Goal: Information Seeking & Learning: Learn about a topic

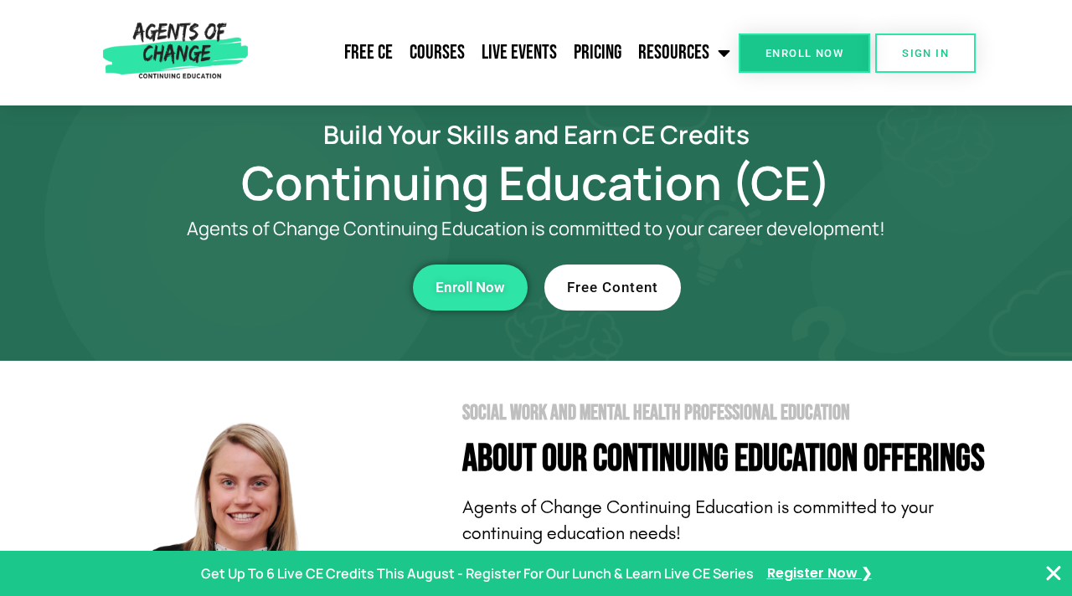
click at [609, 306] on link "Free Content" at bounding box center [612, 288] width 137 height 46
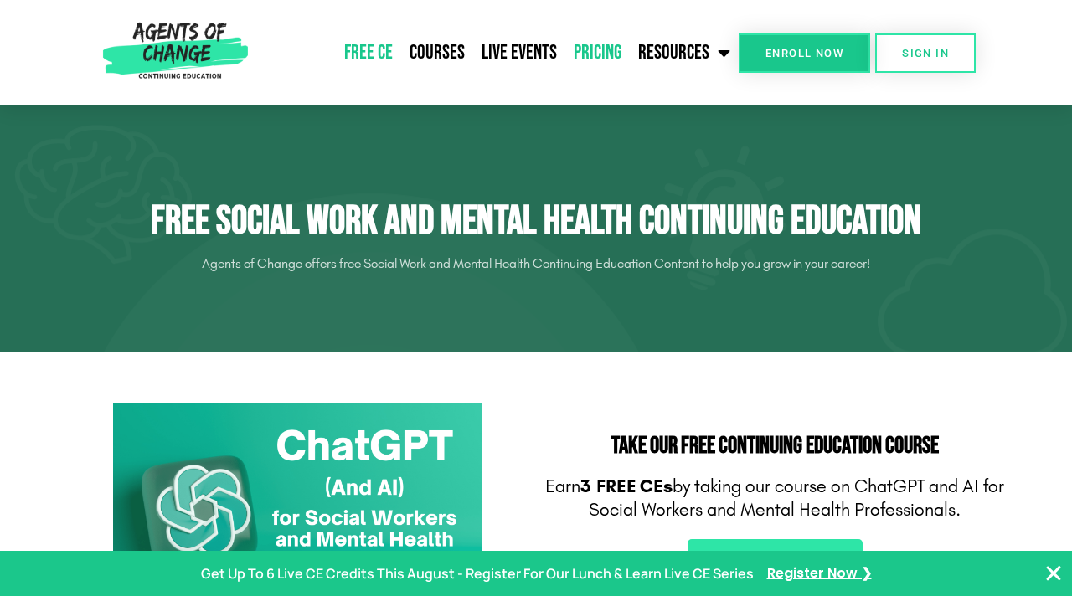
click at [588, 55] on link "Pricing" at bounding box center [597, 53] width 64 height 42
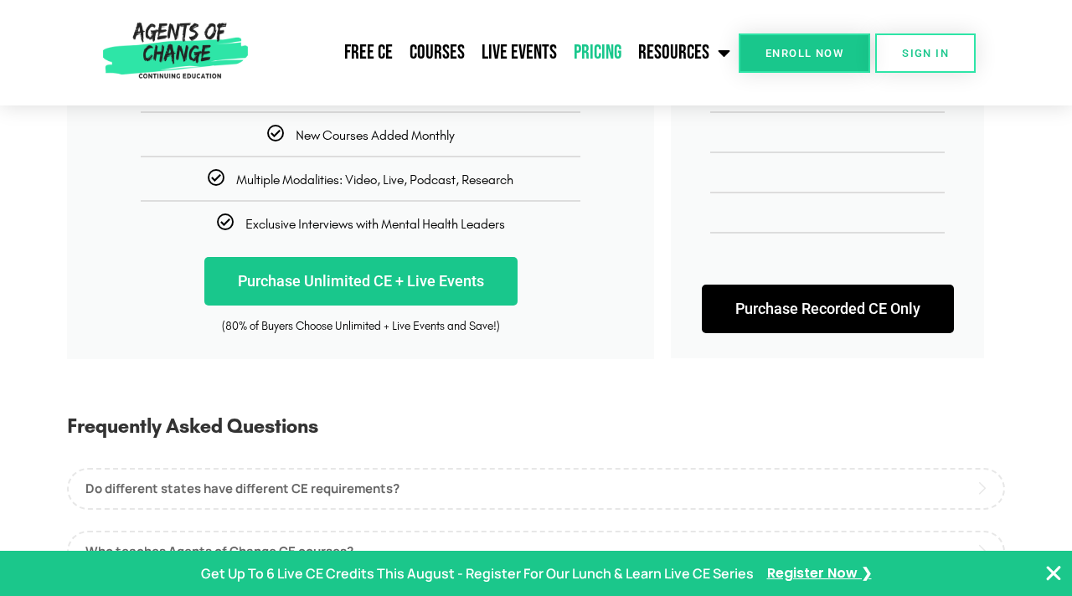
scroll to position [267, 0]
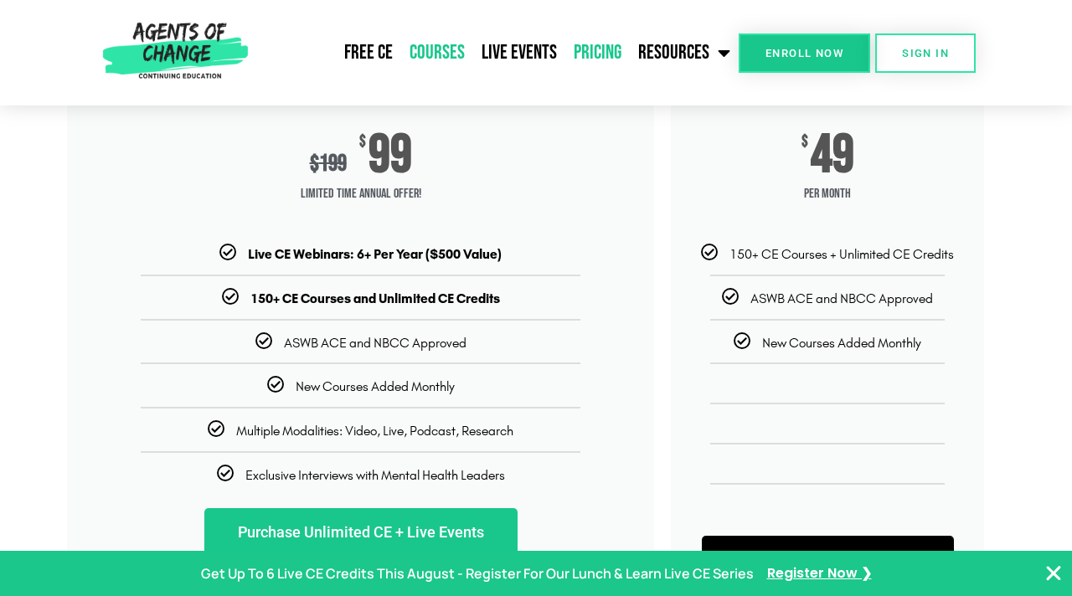
click at [446, 63] on link "Courses" at bounding box center [437, 53] width 72 height 42
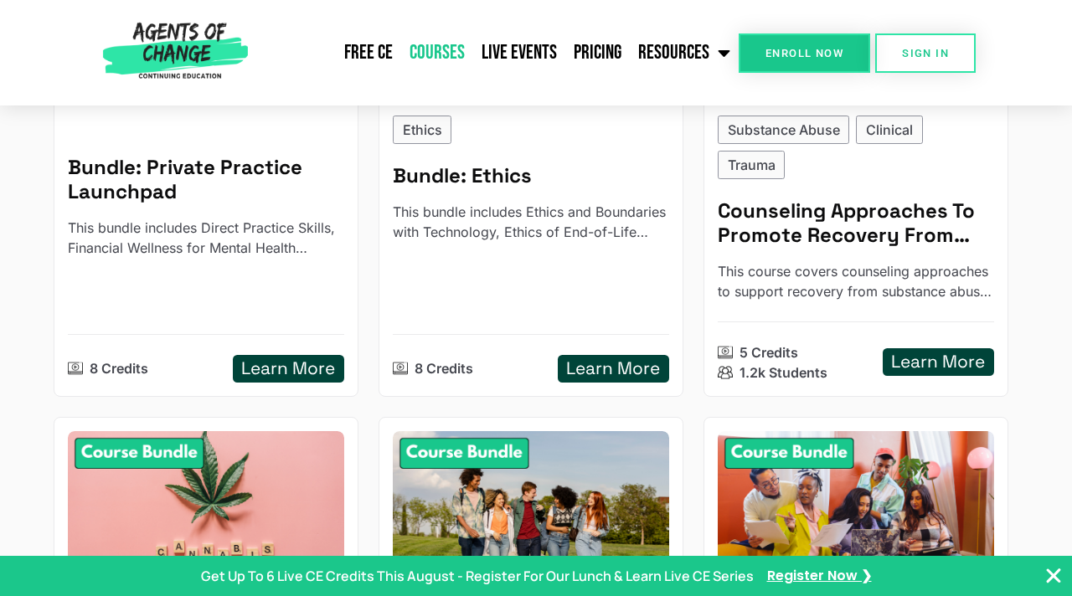
scroll to position [844, 0]
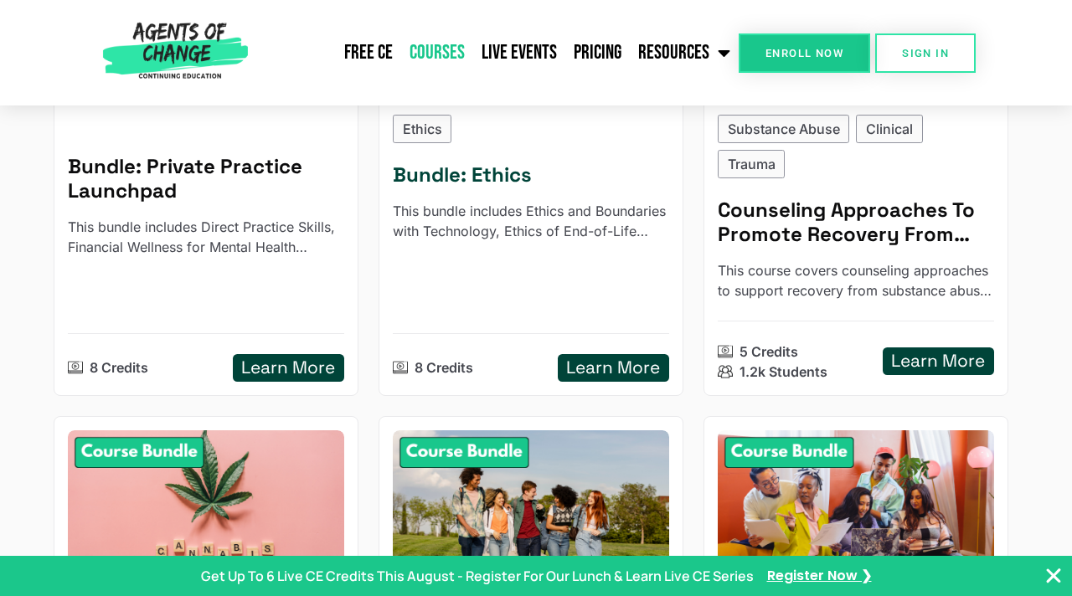
click at [579, 363] on h5 "Learn More" at bounding box center [613, 368] width 94 height 21
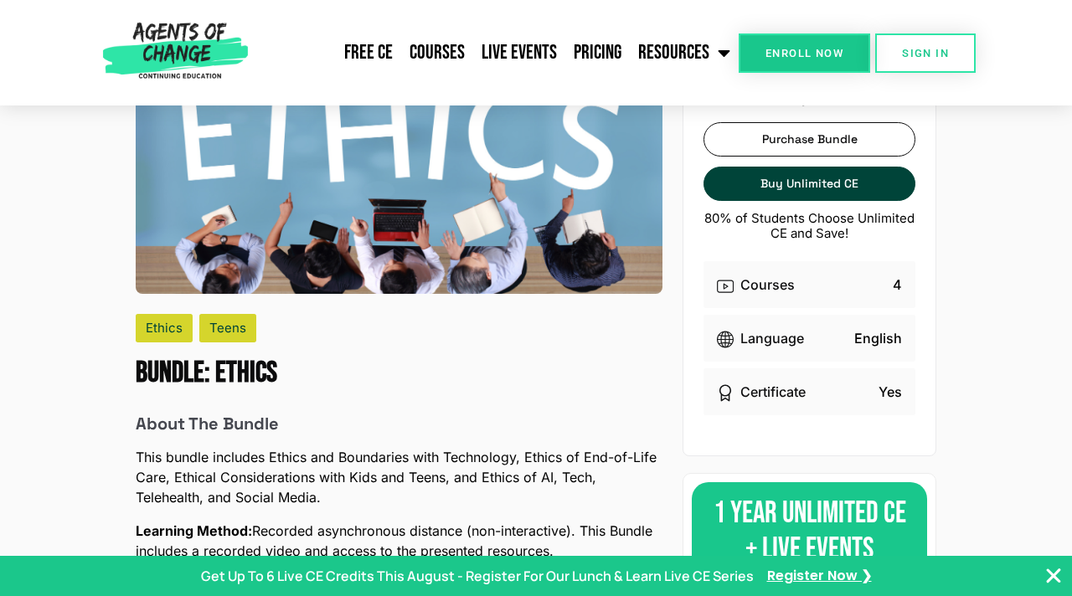
scroll to position [44, 0]
